Goal: Task Accomplishment & Management: Use online tool/utility

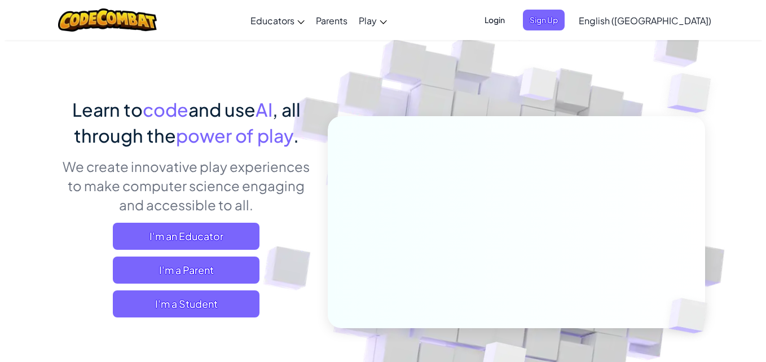
scroll to position [37, 0]
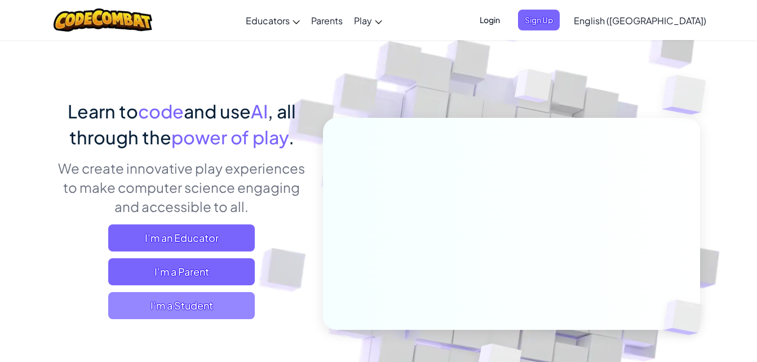
click at [245, 294] on span "I'm a Student" at bounding box center [181, 305] width 147 height 27
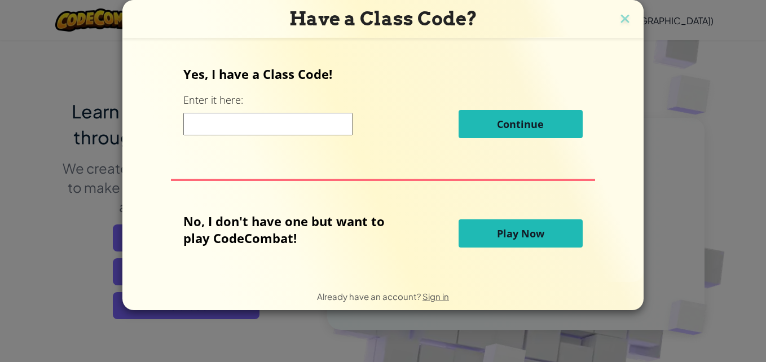
click at [522, 227] on span "Play Now" at bounding box center [520, 234] width 47 height 14
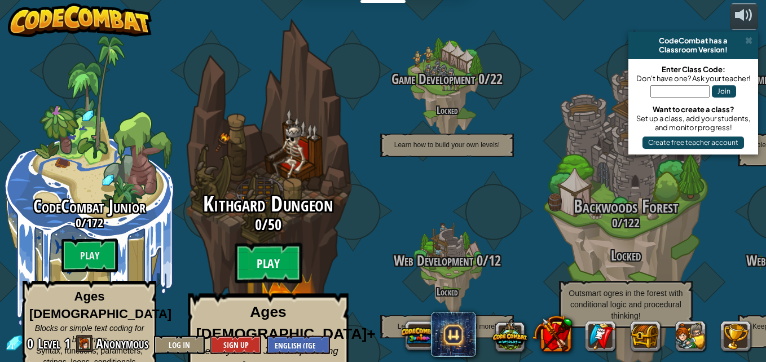
click at [257, 243] on btn "Play" at bounding box center [269, 263] width 68 height 41
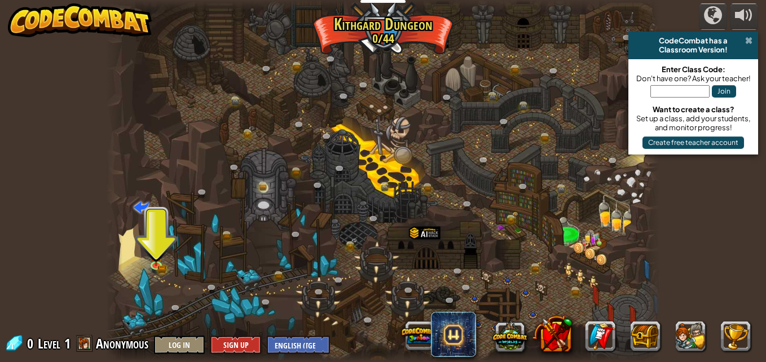
click at [747, 39] on span at bounding box center [748, 40] width 7 height 9
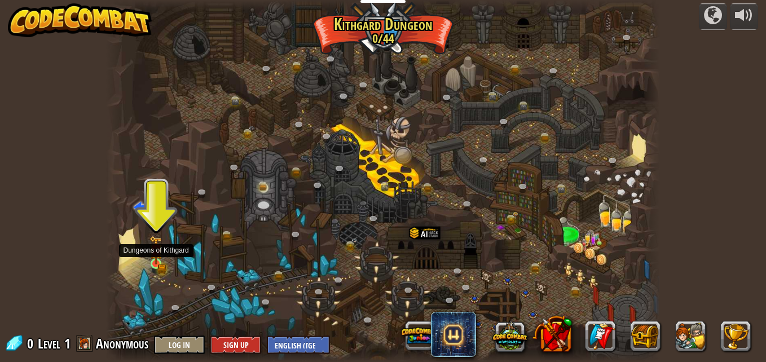
click at [154, 262] on img at bounding box center [155, 250] width 13 height 29
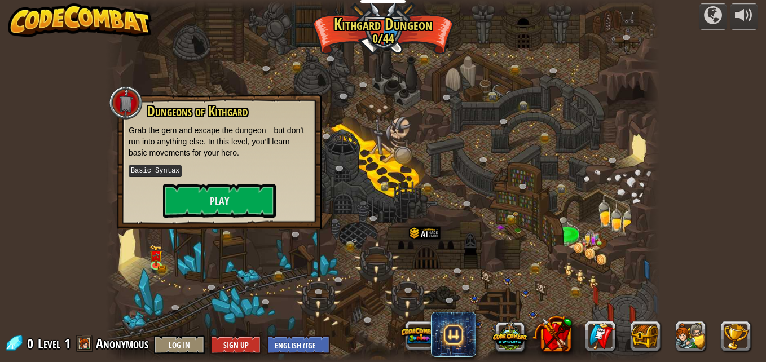
click at [476, 215] on div at bounding box center [383, 181] width 554 height 362
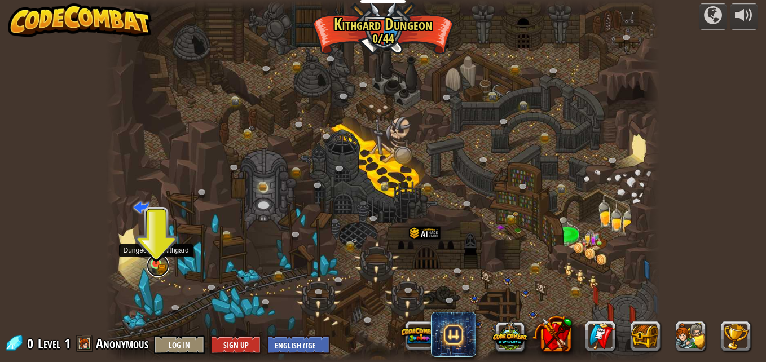
click at [158, 269] on link at bounding box center [158, 265] width 23 height 23
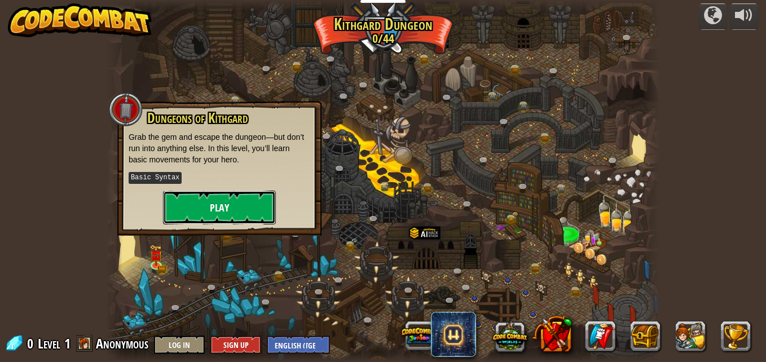
click at [232, 208] on button "Play" at bounding box center [219, 208] width 113 height 34
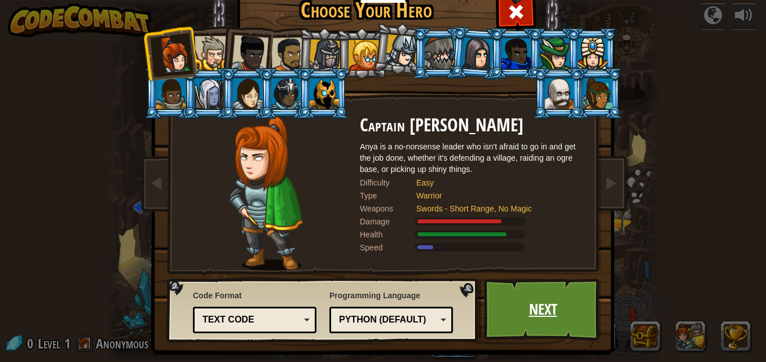
click at [511, 308] on link "Next" at bounding box center [543, 310] width 118 height 62
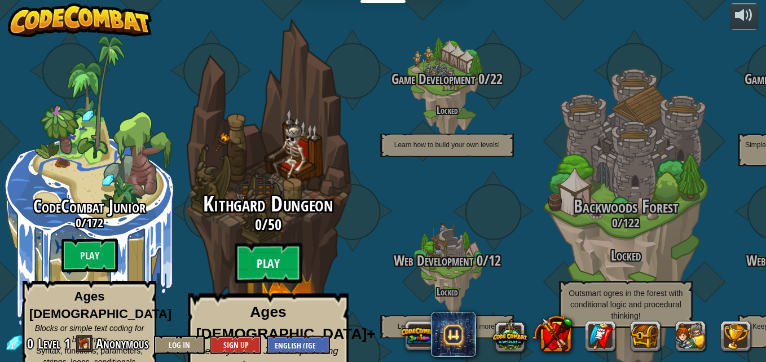
click at [270, 243] on btn "Play" at bounding box center [269, 263] width 68 height 41
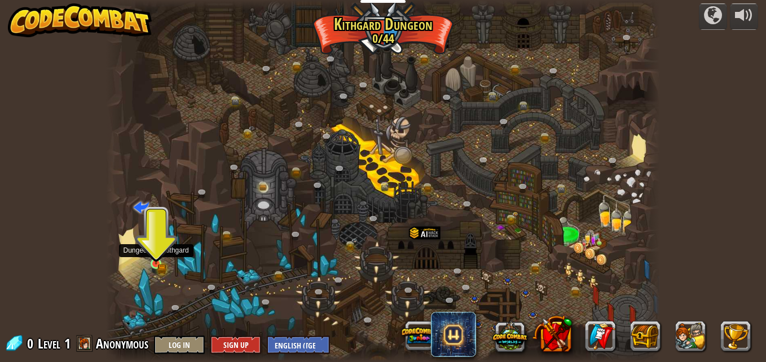
click at [158, 258] on img at bounding box center [155, 250] width 13 height 29
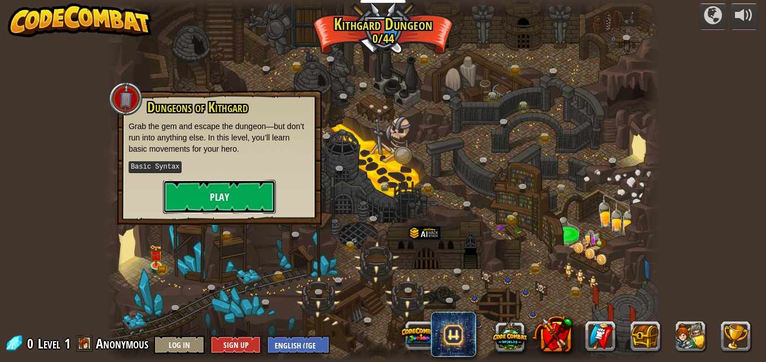
click at [228, 200] on button "Play" at bounding box center [219, 197] width 113 height 34
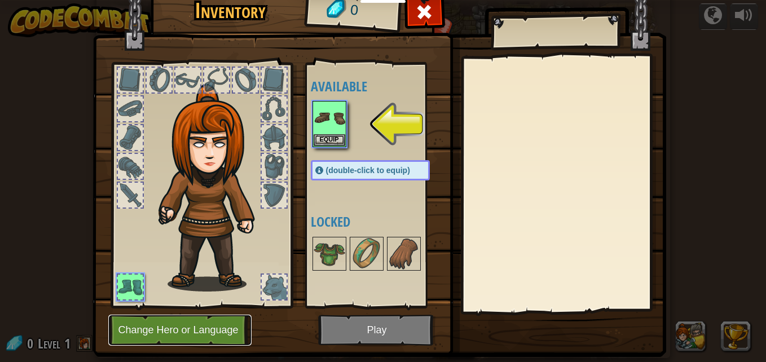
click at [198, 321] on button "Change Hero or Language" at bounding box center [179, 330] width 143 height 31
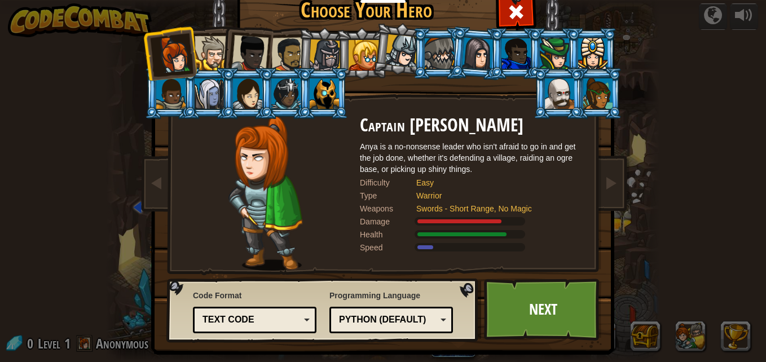
click at [410, 316] on div "Python (Default)" at bounding box center [388, 319] width 98 height 13
click at [552, 307] on link "Next" at bounding box center [543, 310] width 118 height 62
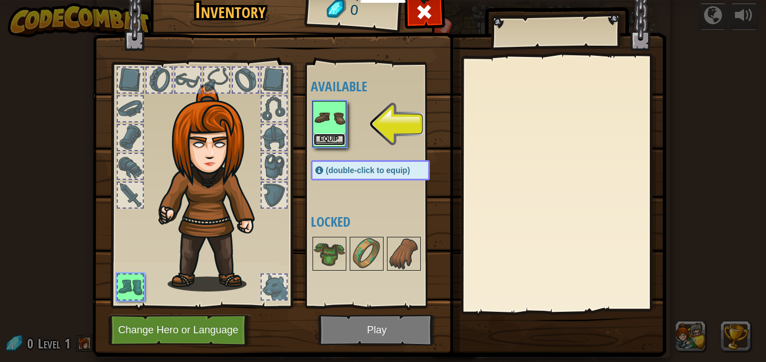
click at [325, 134] on button "Equip" at bounding box center [329, 140] width 32 height 12
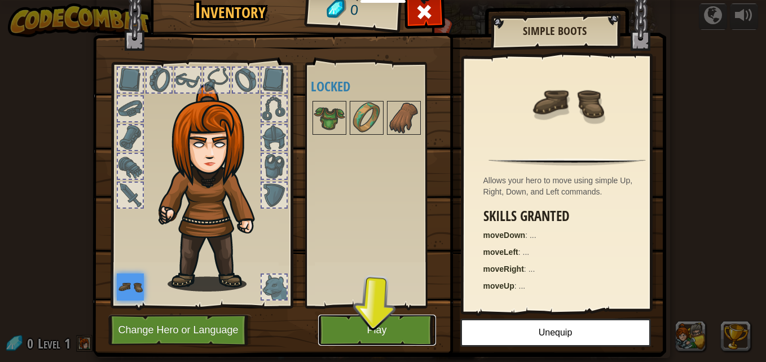
click at [326, 319] on button "Play" at bounding box center [377, 330] width 118 height 31
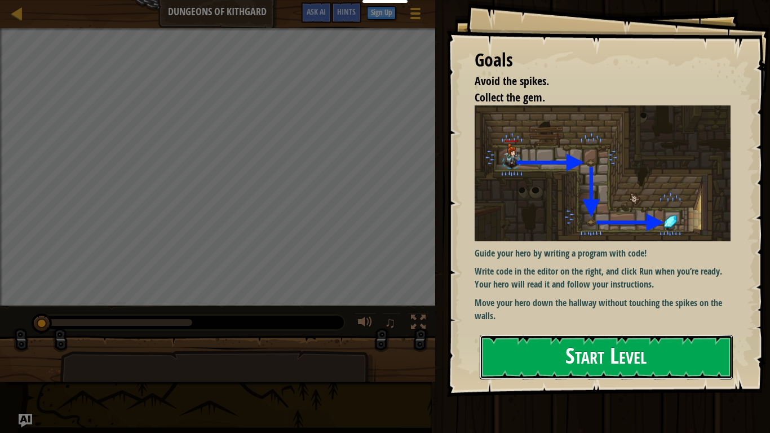
click at [557, 342] on button "Start Level" at bounding box center [606, 357] width 253 height 45
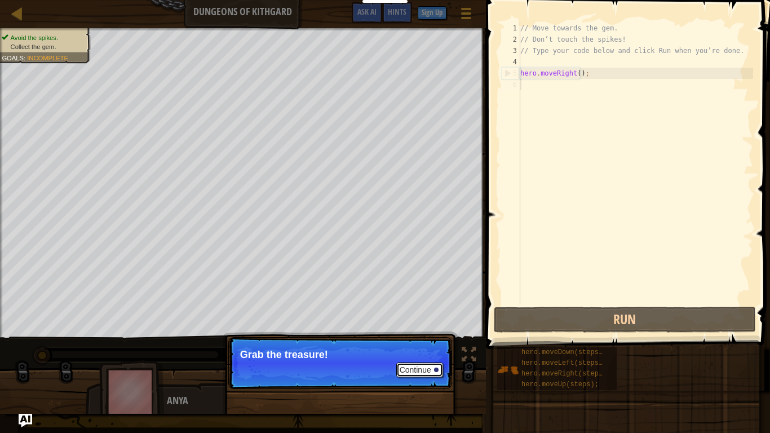
click at [409, 361] on button "Continue" at bounding box center [419, 370] width 47 height 15
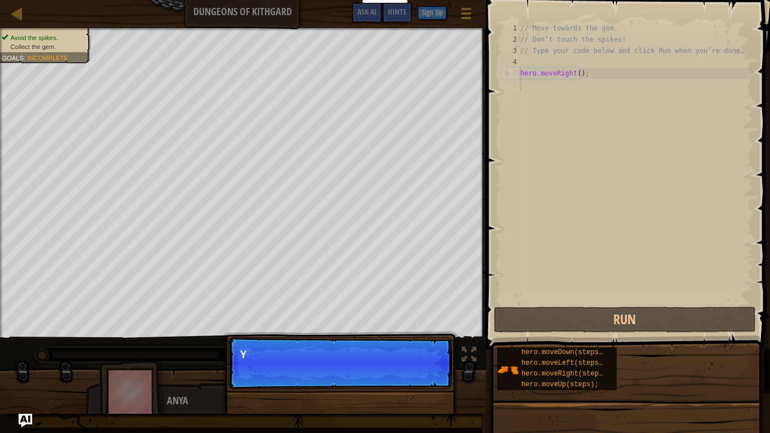
scroll to position [5, 0]
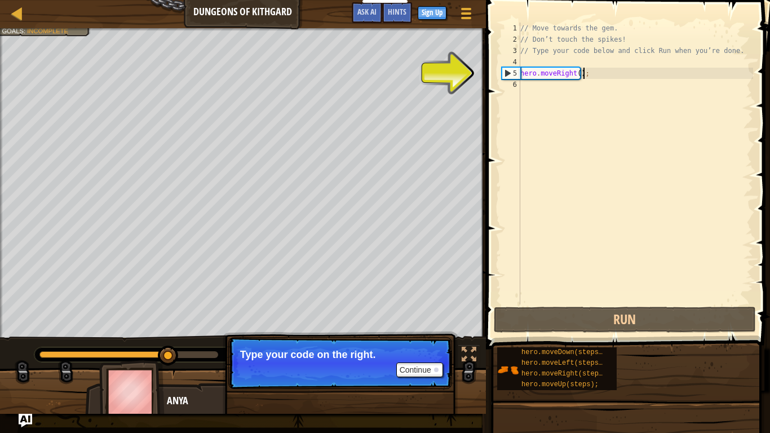
click at [587, 77] on div "// Move towards the gem. // Don’t touch the spikes! // Type your code below and…" at bounding box center [635, 175] width 235 height 304
type textarea "hero.moveRight();"
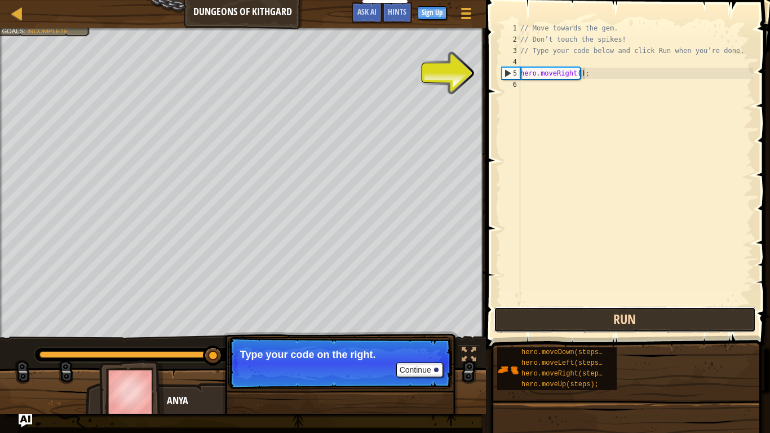
click at [598, 313] on button "Run" at bounding box center [625, 320] width 263 height 26
click at [575, 316] on button "Run" at bounding box center [625, 320] width 263 height 26
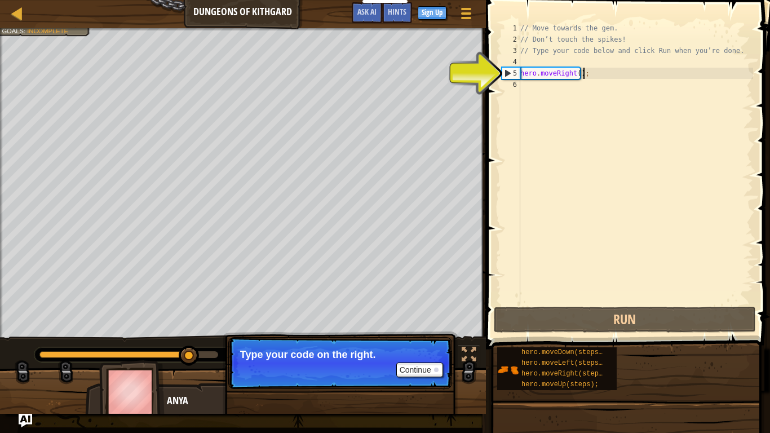
click at [559, 99] on div "// Move towards the gem. // Don’t touch the spikes! // Type your code below and…" at bounding box center [635, 175] width 235 height 304
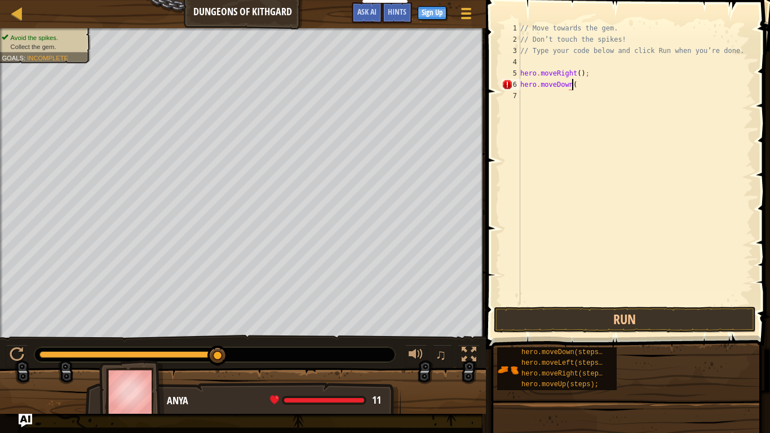
scroll to position [5, 4]
type textarea "hero.moveDown();"
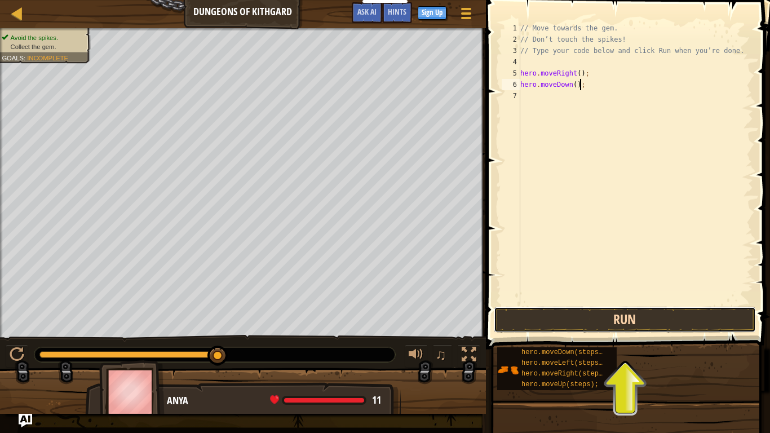
click at [597, 323] on button "Run" at bounding box center [625, 320] width 263 height 26
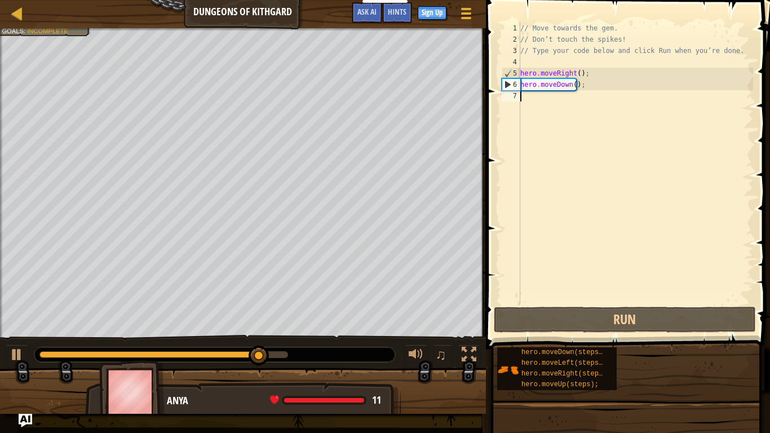
click at [572, 99] on div "// Move towards the gem. // Don’t touch the spikes! // Type your code below and…" at bounding box center [635, 175] width 235 height 304
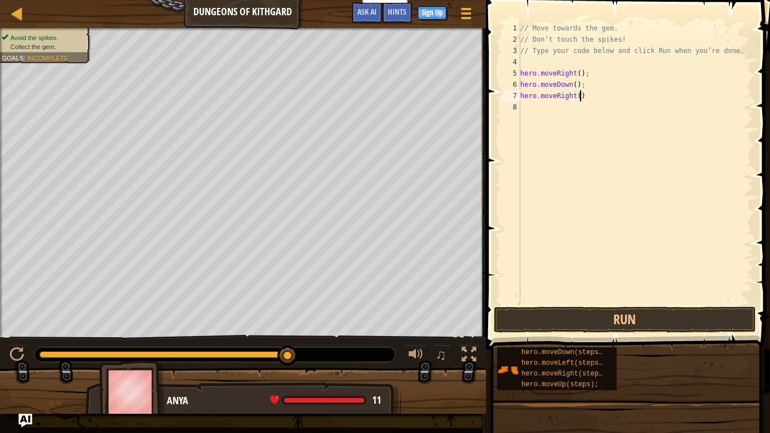
type textarea "hero.moveRight();"
click at [602, 321] on button "Run" at bounding box center [625, 320] width 263 height 26
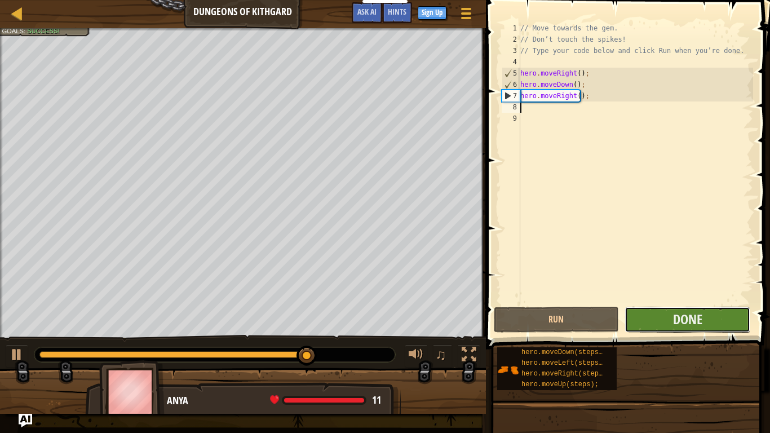
click at [641, 308] on button "Done" at bounding box center [688, 320] width 126 height 26
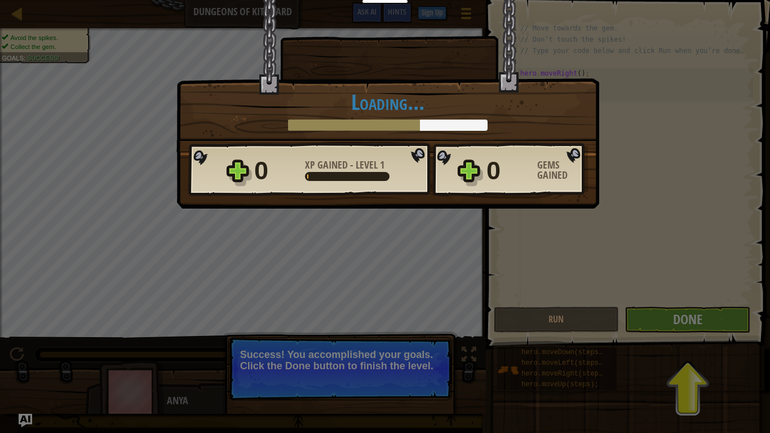
click at [633, 312] on div "× Well done, hero. You’re building the strength to escape Kithgard. How fun was…" at bounding box center [385, 216] width 770 height 433
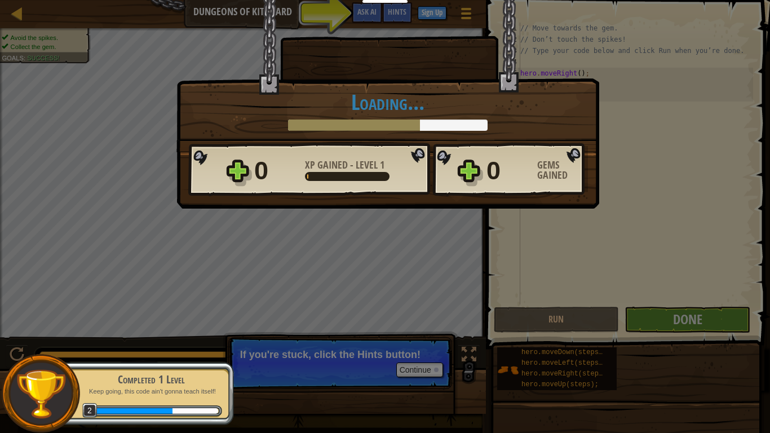
click at [106, 361] on div "Completed 1 Level Keep going, this code ain't gonna teach itself! 2" at bounding box center [145, 393] width 178 height 63
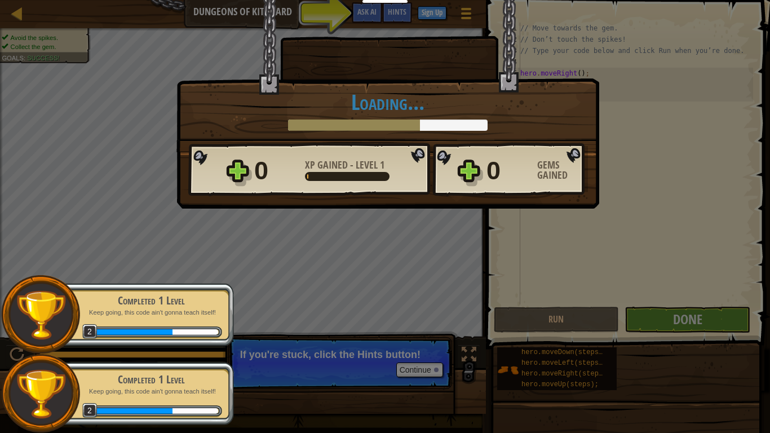
click at [257, 263] on div "× Well done, hero. You’re building the strength to escape Kithgard. How fun was…" at bounding box center [385, 216] width 770 height 433
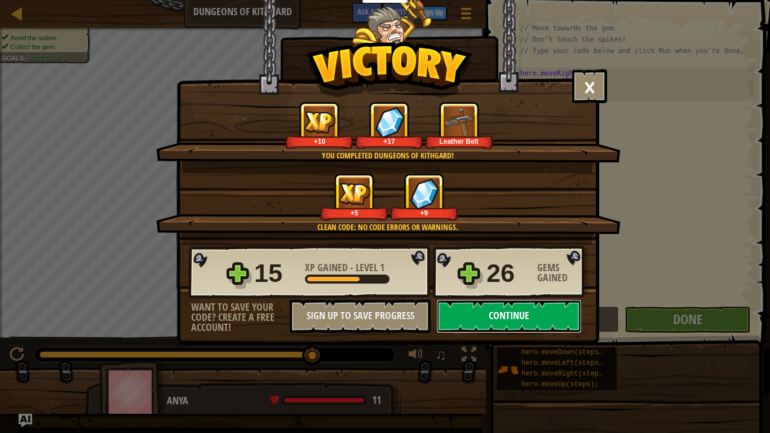
click at [519, 310] on button "Continue" at bounding box center [508, 316] width 145 height 34
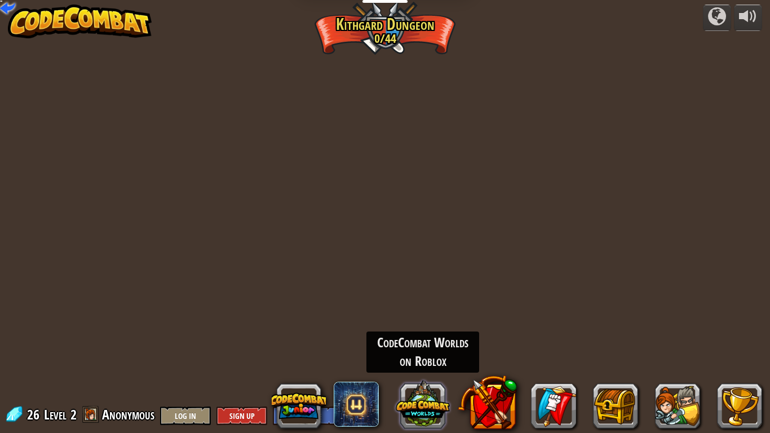
click at [423, 361] on button at bounding box center [423, 404] width 54 height 54
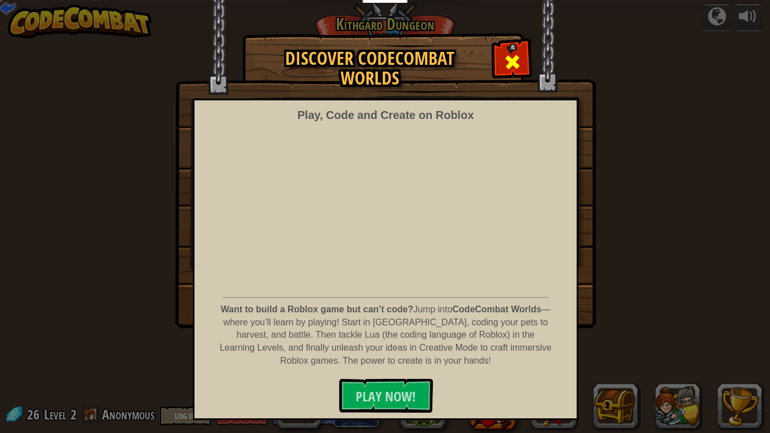
click at [506, 56] on span at bounding box center [512, 62] width 18 height 18
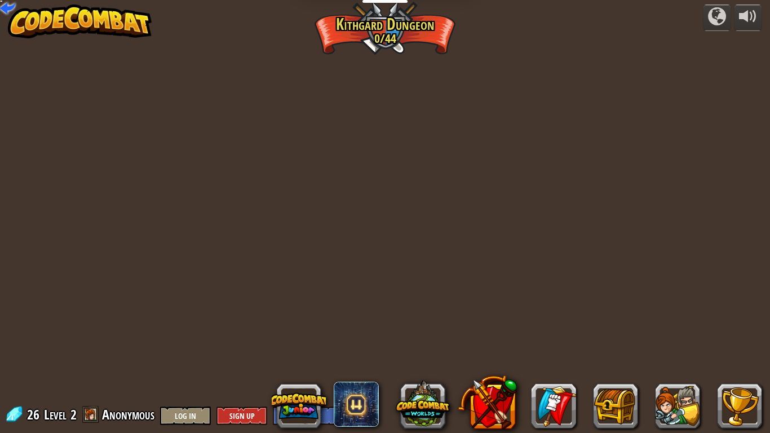
click at [452, 343] on div "CodeCombat Worlds on Roblox" at bounding box center [422, 352] width 113 height 41
click at [312, 361] on button at bounding box center [299, 406] width 54 height 54
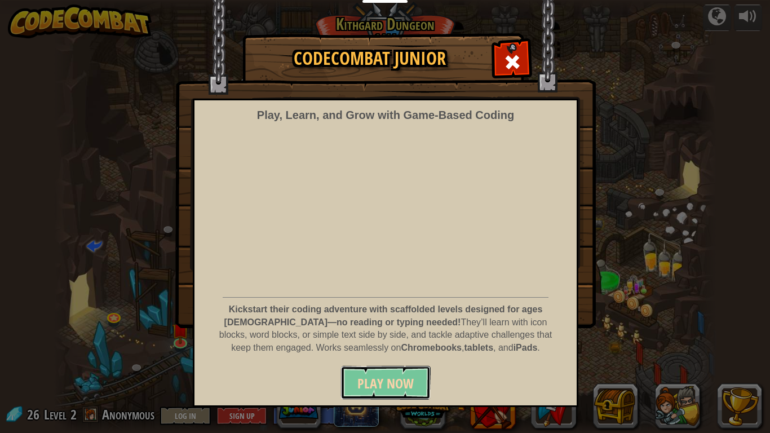
click at [388, 361] on button "Play Now" at bounding box center [386, 383] width 90 height 34
